Goal: Task Accomplishment & Management: Manage account settings

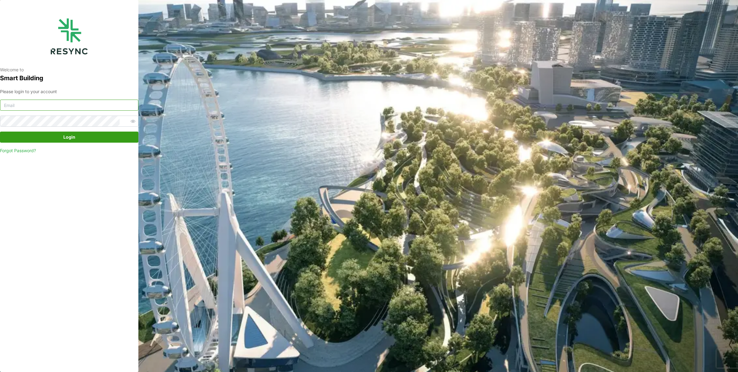
type input "[EMAIL_ADDRESS][DOMAIN_NAME]"
click at [86, 137] on span "Login" at bounding box center [69, 137] width 127 height 10
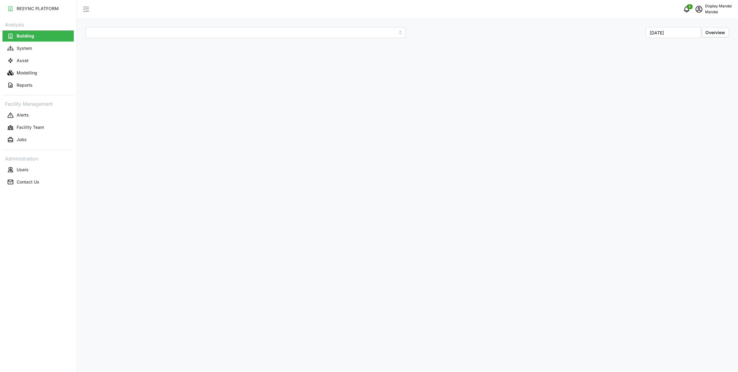
type input "Penguin Building"
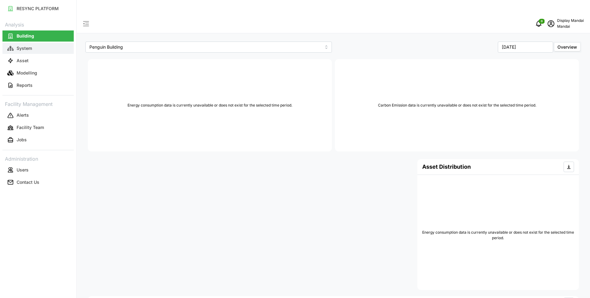
click at [26, 50] on p "System" at bounding box center [24, 48] width 15 height 6
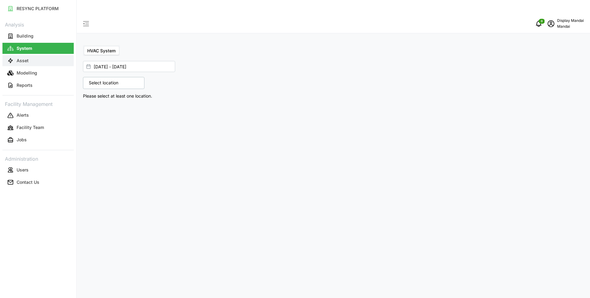
click at [34, 55] on button "Asset" at bounding box center [37, 60] width 71 height 11
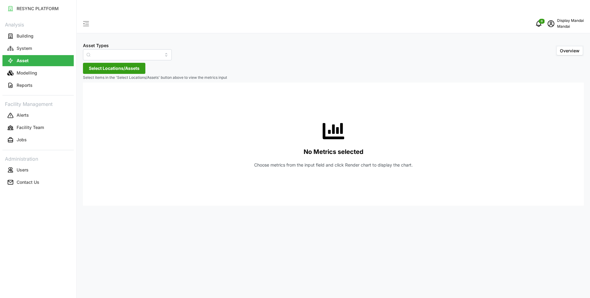
type input "Air Handling Unit"
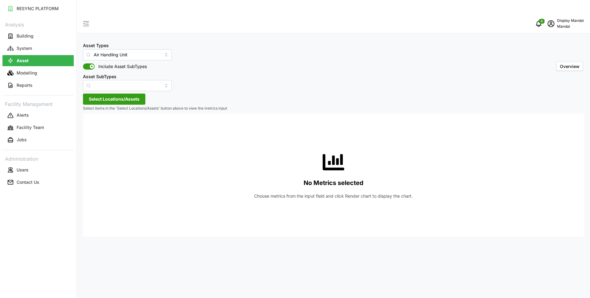
click at [39, 67] on link "Modelling" at bounding box center [37, 73] width 71 height 12
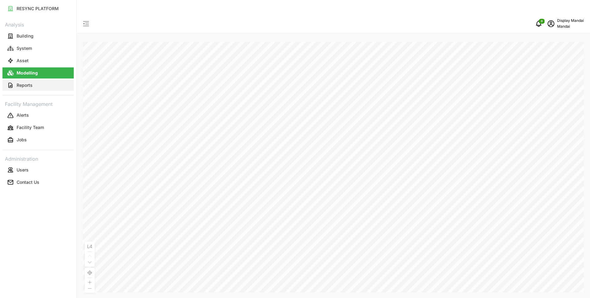
click at [49, 85] on button "Reports" at bounding box center [37, 85] width 71 height 11
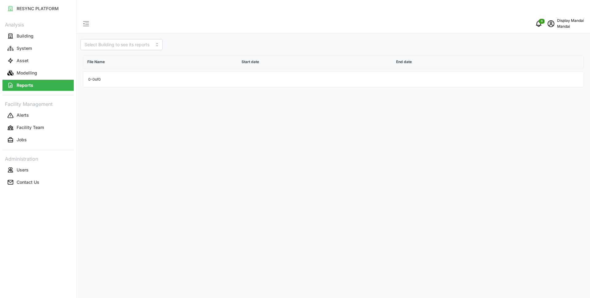
click at [563, 18] on p "Display Mandai" at bounding box center [570, 21] width 27 height 6
click at [543, 47] on div "Logout" at bounding box center [562, 46] width 44 height 7
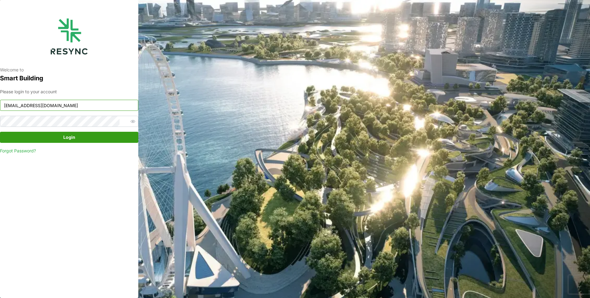
click at [49, 106] on input "[EMAIL_ADDRESS][DOMAIN_NAME]" at bounding box center [69, 105] width 138 height 11
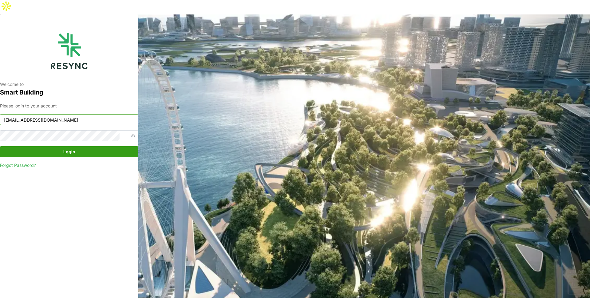
type input "admin@sdc.com"
click at [70, 146] on span "Login" at bounding box center [69, 151] width 12 height 10
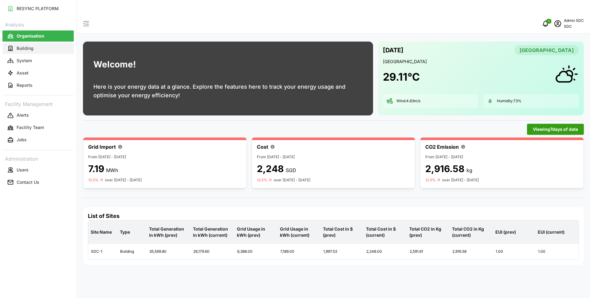
click at [37, 50] on button "Building" at bounding box center [37, 48] width 71 height 11
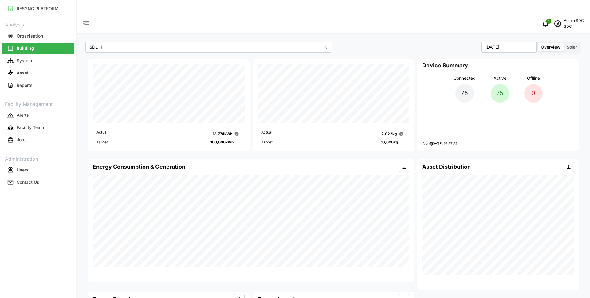
click at [415, 141] on div "SDC-[DATE] Overview Solar Actual: 13,774 kWh Target: 100,000 kWh Actual: 2,022 …" at bounding box center [333, 276] width 513 height 524
type input "SDC-1"
click at [570, 24] on p "SDC" at bounding box center [574, 27] width 20 height 6
click at [553, 47] on div "Logout" at bounding box center [562, 46] width 44 height 7
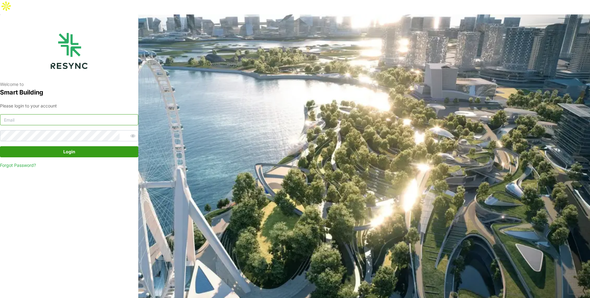
type input "mandai_display@resynctech.com"
click at [82, 146] on span "Login" at bounding box center [69, 151] width 127 height 10
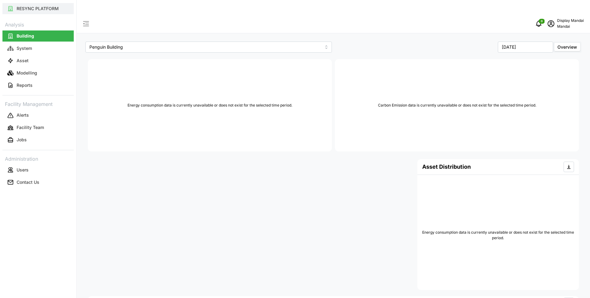
click at [21, 6] on p "RESYNC PLATFORM" at bounding box center [38, 9] width 42 height 6
type input "Penguin Building"
click at [560, 15] on div "0 Display Mandai Mandai" at bounding box center [333, 23] width 513 height 19
click at [558, 18] on p "Display Mandai" at bounding box center [570, 21] width 27 height 6
click at [553, 44] on div "Logout" at bounding box center [562, 46] width 44 height 7
